Goal: Task Accomplishment & Management: Complete application form

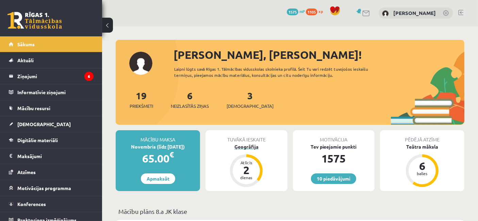
click at [252, 146] on div "Ģeogrāfija" at bounding box center [247, 146] width 82 height 7
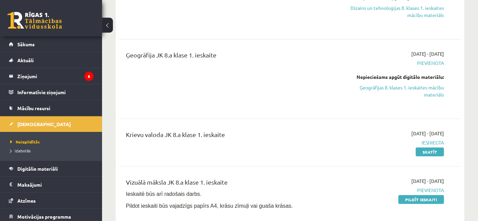
scroll to position [213, 0]
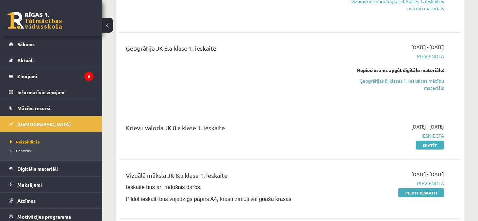
click at [419, 189] on link "Pildīt ieskaiti" at bounding box center [421, 193] width 46 height 9
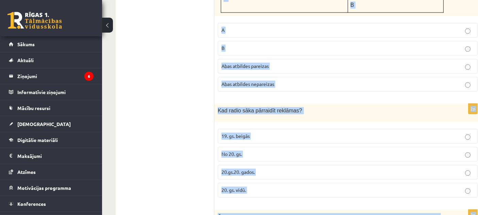
scroll to position [1669, 0]
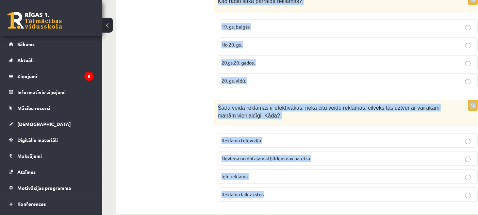
drag, startPoint x: 218, startPoint y: 159, endPoint x: 277, endPoint y: 239, distance: 99.5
copy form "Kādam cilvēku lokam paredzēta masu kultūra? Augstāko aprindu cilvēkiem Plašam c…"
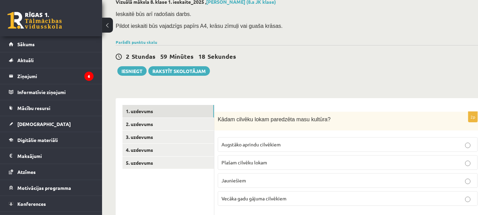
scroll to position [44, 0]
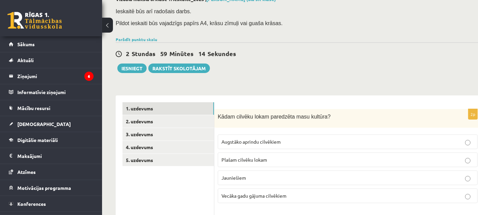
click at [247, 163] on label "Plašam cilvēku lokam" at bounding box center [348, 160] width 260 height 15
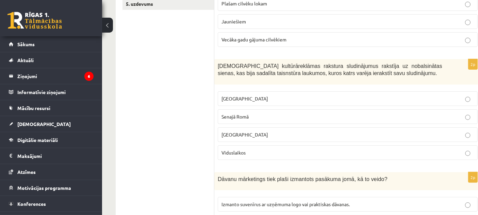
scroll to position [207, 0]
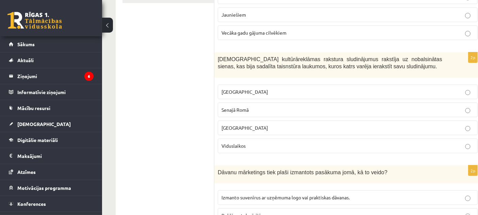
click at [339, 100] on fieldset "Grieķijā Senajā Romā Ēģiptē Viduslaikos" at bounding box center [348, 118] width 260 height 74
click at [444, 107] on p "Senajā Romā" at bounding box center [348, 110] width 252 height 7
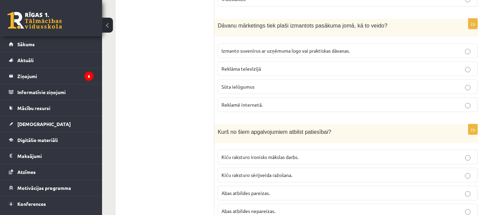
scroll to position [359, 0]
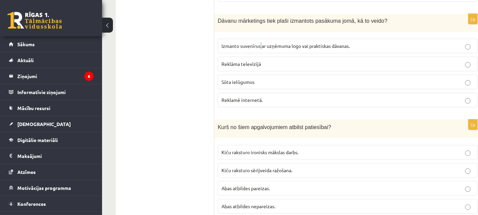
click at [261, 46] on p "Izmanto suvenīrus ar uzņēmuma logo vai praktiskas dāvanas." at bounding box center [348, 46] width 252 height 7
click at [250, 39] on label "Izmanto suvenīrus ar uzņēmuma logo vai praktiskas dāvanas." at bounding box center [348, 46] width 260 height 15
click at [247, 43] on span "Izmanto suvenīrus ar uzņēmuma logo vai praktiskas dāvanas." at bounding box center [286, 46] width 128 height 6
click at [237, 151] on span "Kiču raksturo ironisks mākslas darbs." at bounding box center [260, 152] width 77 height 6
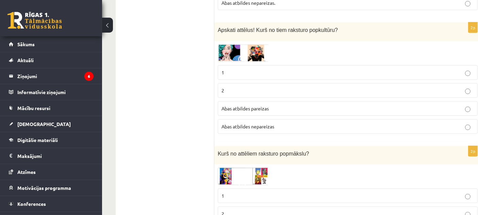
scroll to position [565, 0]
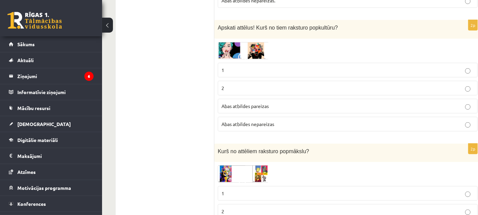
click at [258, 67] on p "1" at bounding box center [348, 70] width 252 height 7
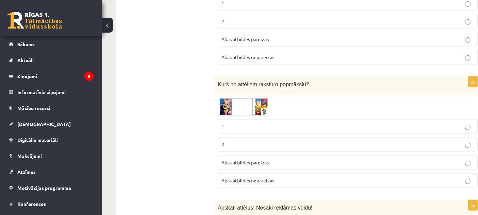
scroll to position [648, 0]
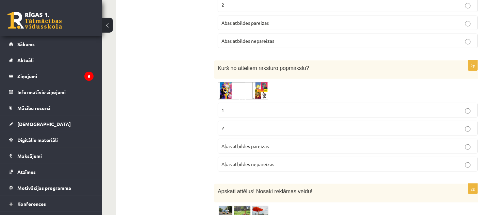
click at [267, 121] on label "2" at bounding box center [348, 128] width 260 height 15
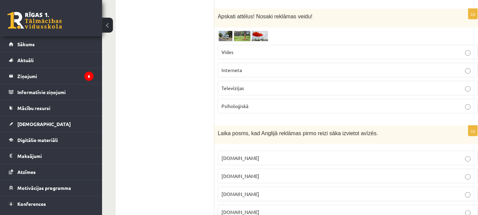
scroll to position [821, 0]
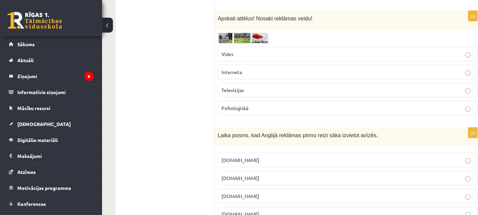
click at [298, 51] on p "Vides" at bounding box center [348, 54] width 252 height 7
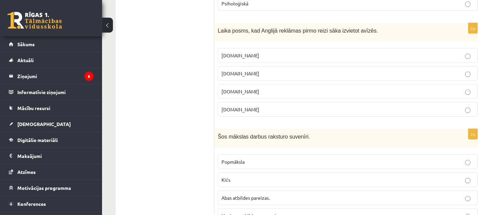
scroll to position [922, 0]
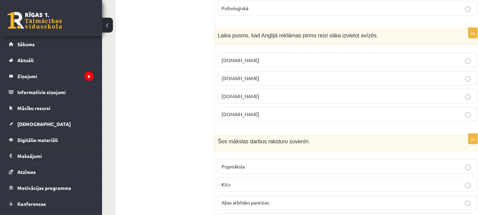
click at [235, 83] on fieldset "19.gs 18.gs 17.gs 20.gs" at bounding box center [348, 87] width 260 height 74
click at [363, 80] on fieldset "19.gs 18.gs 17.gs 20.gs" at bounding box center [348, 87] width 260 height 74
drag, startPoint x: 367, startPoint y: 84, endPoint x: 373, endPoint y: 87, distance: 7.3
click at [367, 89] on label "17.gs" at bounding box center [348, 96] width 260 height 15
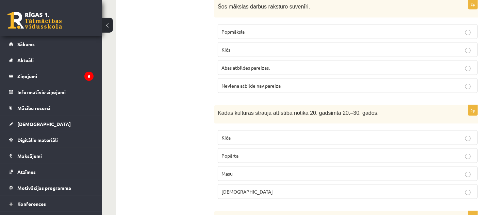
scroll to position [1059, 0]
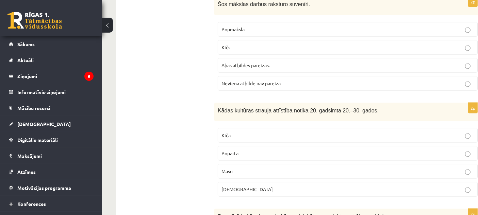
click at [243, 44] on p "Kičs" at bounding box center [348, 47] width 252 height 7
click at [301, 164] on label "Masu" at bounding box center [348, 171] width 260 height 15
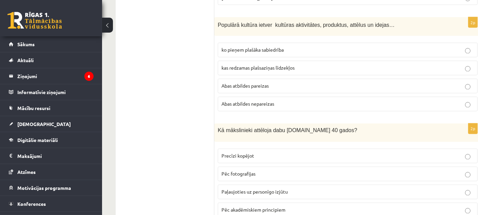
scroll to position [1253, 0]
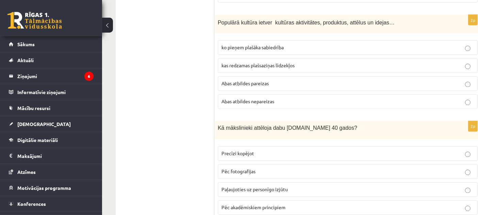
click at [268, 77] on label "Abas atbildes pareizas" at bounding box center [348, 84] width 260 height 15
click at [264, 187] on span "Paļaujoties uz personīgo izjūtu" at bounding box center [255, 190] width 66 height 6
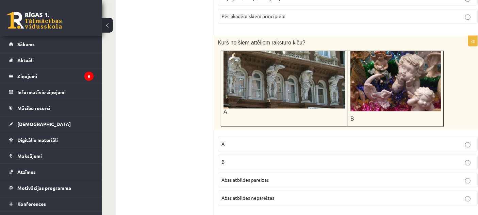
scroll to position [1438, 0]
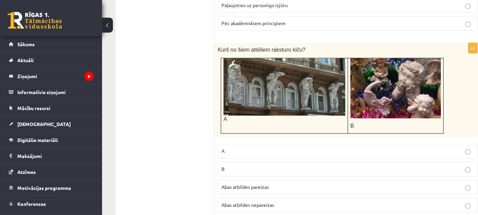
click at [246, 166] on p "B" at bounding box center [348, 169] width 252 height 7
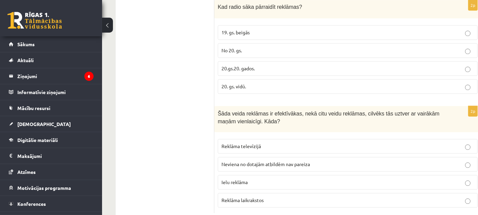
scroll to position [1658, 0]
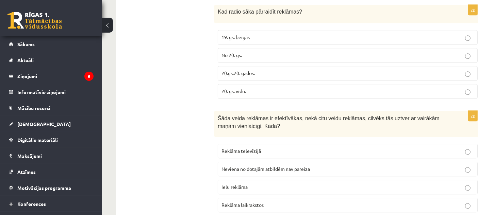
click at [294, 48] on label "No 20. gs." at bounding box center [348, 55] width 260 height 15
click at [253, 70] on span "20.gs.20. gados." at bounding box center [238, 73] width 33 height 6
click at [323, 70] on p "20.gs.20. gados." at bounding box center [348, 73] width 252 height 7
click at [260, 148] on span "Reklāma televīzijā" at bounding box center [241, 151] width 39 height 6
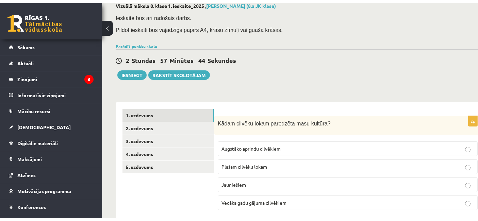
scroll to position [49, 0]
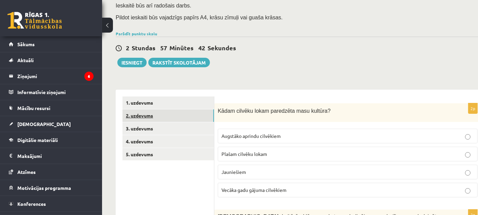
click at [146, 112] on link "2. uzdevums" at bounding box center [169, 116] width 92 height 13
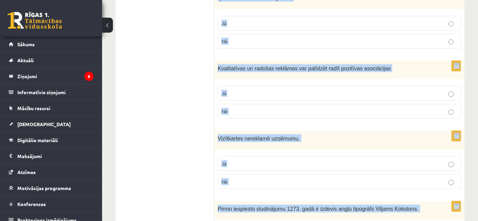
scroll to position [756, 0]
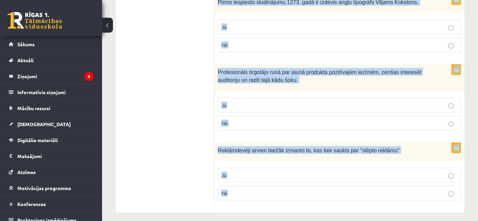
drag, startPoint x: 218, startPoint y: 121, endPoint x: 345, endPoint y: 239, distance: 173.1
copy form "Popkultūra ir instruments, ar kā palīdzību var noturēt sabiedrības uzmanību, pi…"
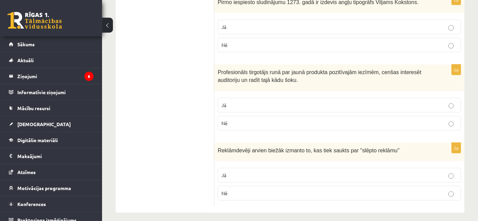
drag, startPoint x: 181, startPoint y: 80, endPoint x: 193, endPoint y: 86, distance: 13.4
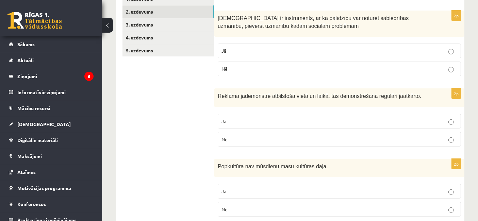
scroll to position [148, 0]
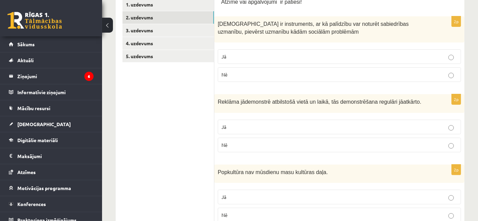
click at [261, 57] on p "Jā" at bounding box center [340, 56] width 236 height 7
click at [257, 127] on p "Jā" at bounding box center [340, 127] width 236 height 7
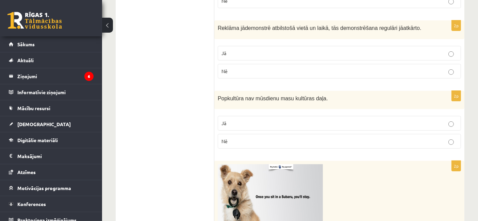
scroll to position [235, 0]
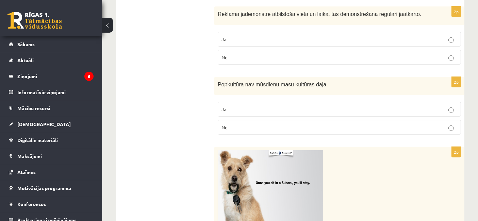
click at [331, 120] on label "Nē" at bounding box center [339, 127] width 243 height 15
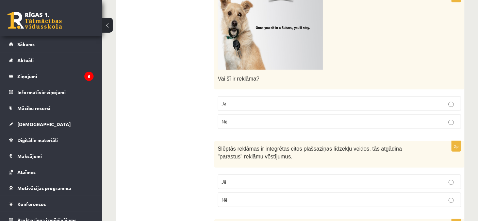
scroll to position [386, 0]
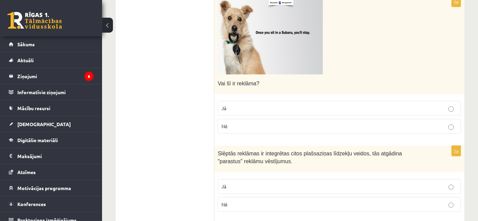
click at [331, 101] on label "Jā" at bounding box center [339, 108] width 243 height 15
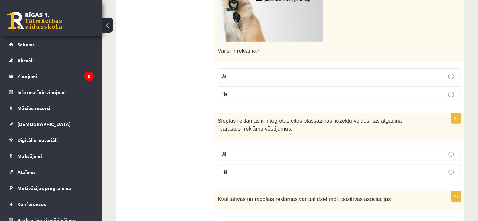
scroll to position [423, 0]
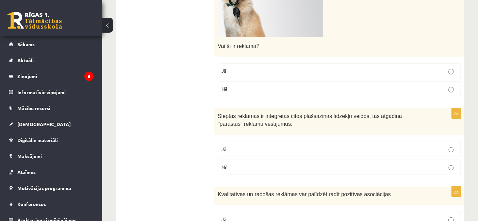
click at [308, 147] on p "Jā" at bounding box center [340, 149] width 236 height 7
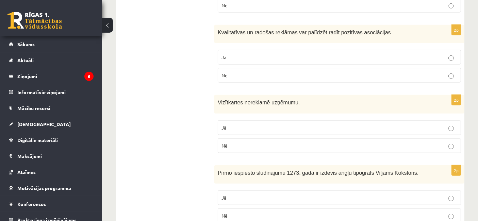
scroll to position [579, 0]
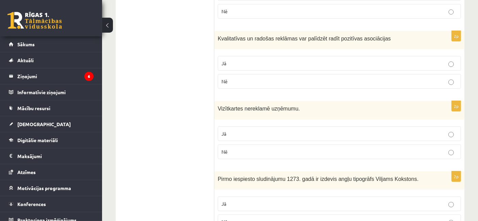
click at [288, 62] on p "Jā" at bounding box center [340, 63] width 236 height 7
click at [302, 149] on p "Nē" at bounding box center [340, 151] width 236 height 7
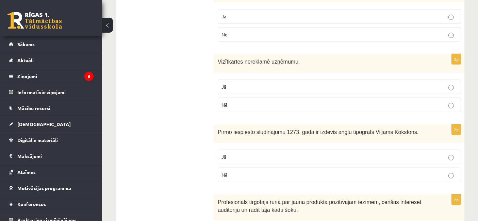
scroll to position [657, 0]
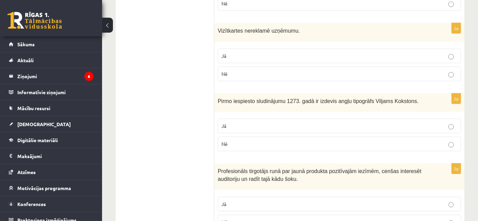
click at [360, 144] on label "Nē" at bounding box center [339, 144] width 243 height 15
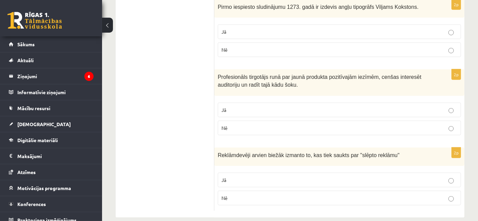
scroll to position [756, 0]
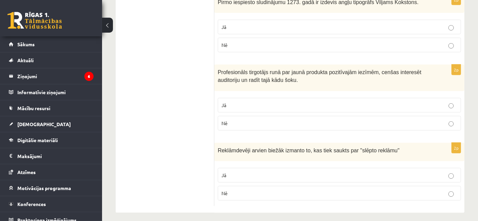
click at [278, 91] on div "2p Profesionāls tirgotājs runā par jaunā produkta pozitīvajām iezīmēm, cenšas i…" at bounding box center [339, 100] width 250 height 71
click at [282, 98] on label "Jā" at bounding box center [339, 105] width 243 height 15
drag, startPoint x: 269, startPoint y: 168, endPoint x: 312, endPoint y: 164, distance: 43.4
click at [269, 172] on p "Jā" at bounding box center [340, 175] width 236 height 7
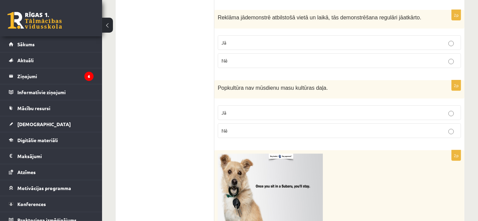
scroll to position [0, 0]
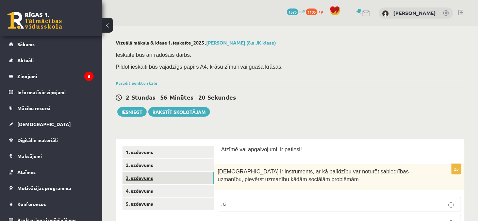
click at [139, 173] on link "3. uzdevums" at bounding box center [169, 178] width 92 height 13
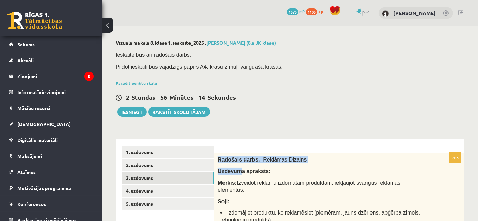
drag, startPoint x: 217, startPoint y: 158, endPoint x: 240, endPoint y: 172, distance: 26.9
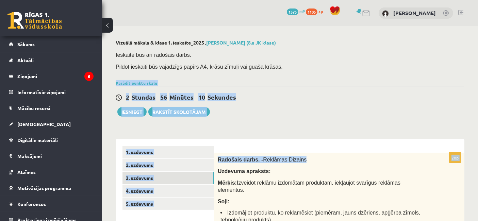
drag, startPoint x: 359, startPoint y: 126, endPoint x: 419, endPoint y: 71, distance: 80.4
click at [419, 71] on div "Ieskaitē būs arī radošais darbs. Pildot ieskaiti būs vajadzīgs papīrs A4, krāsu…" at bounding box center [290, 63] width 349 height 31
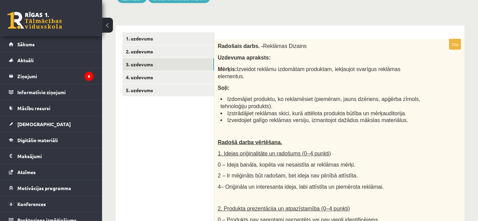
scroll to position [104, 0]
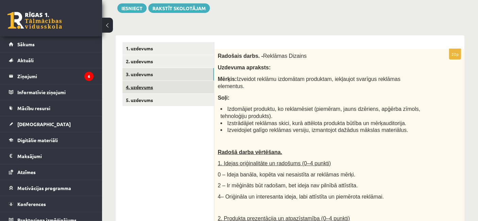
click at [142, 82] on link "4. uzdevums" at bounding box center [169, 87] width 92 height 13
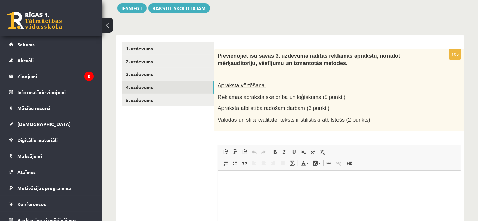
scroll to position [0, 0]
click at [138, 96] on link "5. uzdevums" at bounding box center [169, 100] width 92 height 13
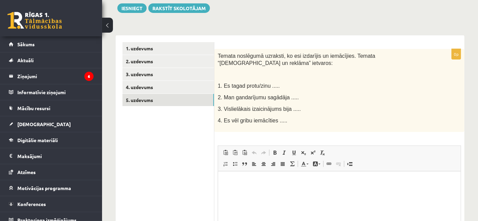
click at [263, 192] on html at bounding box center [339, 181] width 243 height 21
click at [149, 48] on link "1. uzdevums" at bounding box center [169, 48] width 92 height 13
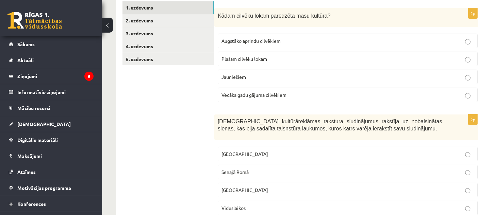
scroll to position [152, 0]
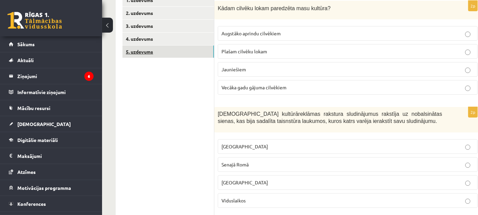
click at [136, 48] on link "5. uzdevums" at bounding box center [169, 52] width 92 height 13
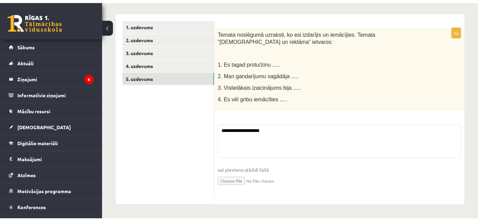
scroll to position [123, 0]
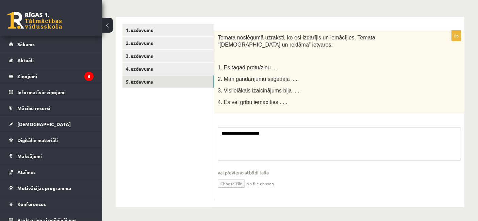
click at [287, 138] on fieldset "**********" at bounding box center [339, 162] width 243 height 70
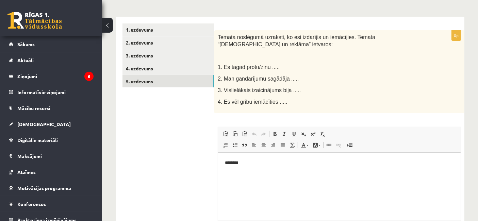
scroll to position [0, 0]
click at [246, 164] on html "********" at bounding box center [339, 162] width 243 height 21
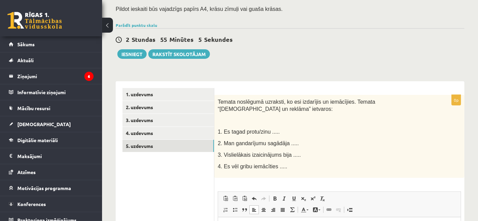
scroll to position [59, 0]
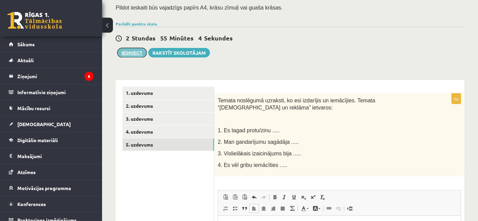
click at [138, 53] on button "Iesniegt" at bounding box center [131, 53] width 29 height 10
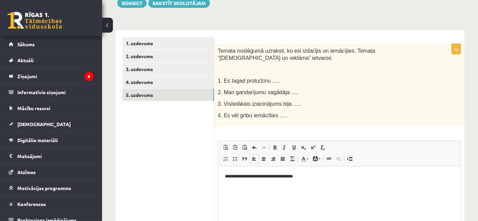
scroll to position [128, 0]
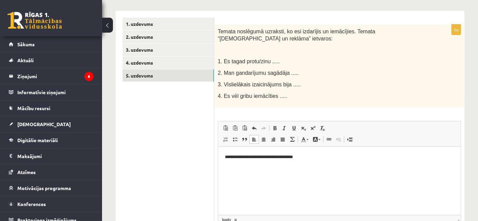
click at [303, 162] on html "**********" at bounding box center [339, 157] width 243 height 21
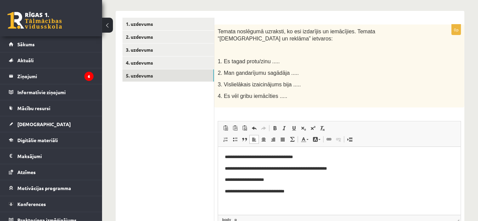
click at [222, 157] on html "**********" at bounding box center [339, 174] width 243 height 55
click at [224, 169] on html "**********" at bounding box center [339, 174] width 243 height 55
click at [225, 180] on p "**********" at bounding box center [339, 179] width 229 height 7
click at [223, 193] on html "**********" at bounding box center [339, 174] width 243 height 55
click at [230, 157] on p "**********" at bounding box center [339, 156] width 229 height 7
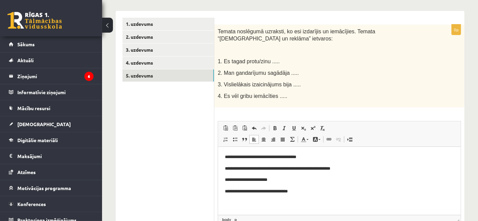
click at [231, 170] on p "**********" at bounding box center [339, 168] width 229 height 7
click at [229, 179] on p "**********" at bounding box center [339, 179] width 229 height 7
click at [230, 191] on p "**********" at bounding box center [339, 191] width 229 height 7
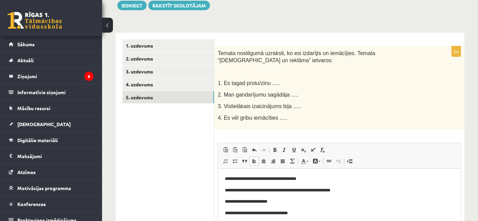
scroll to position [89, 0]
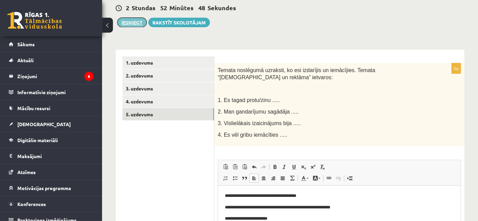
click at [131, 20] on button "Iesniegt" at bounding box center [131, 23] width 29 height 10
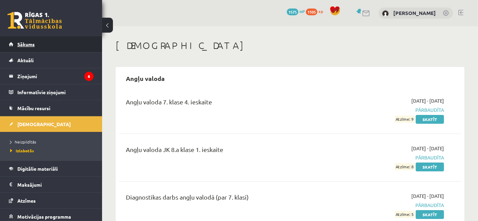
click at [27, 45] on span "Sākums" at bounding box center [25, 44] width 17 height 6
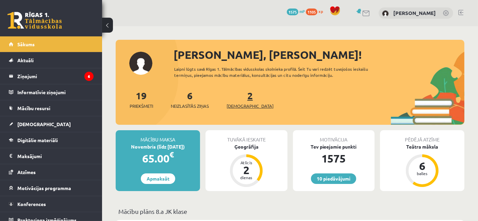
click at [245, 105] on span "[DEMOGRAPHIC_DATA]" at bounding box center [250, 106] width 47 height 7
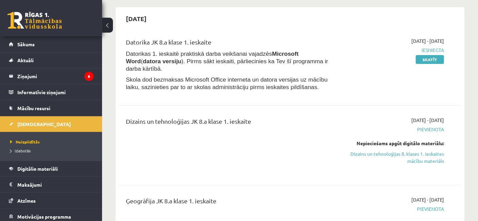
scroll to position [96, 0]
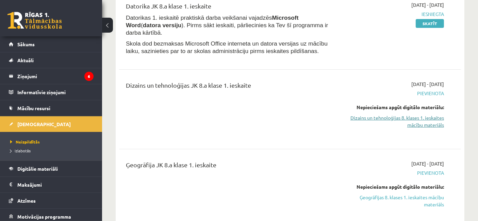
click at [424, 116] on link "Dizains un tehnoloģijas 8. klases 1. ieskaites mācību materiāls" at bounding box center [394, 121] width 99 height 14
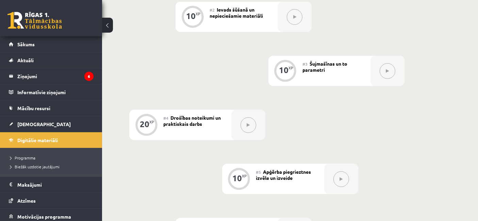
scroll to position [280, 0]
